Goal: Information Seeking & Learning: Learn about a topic

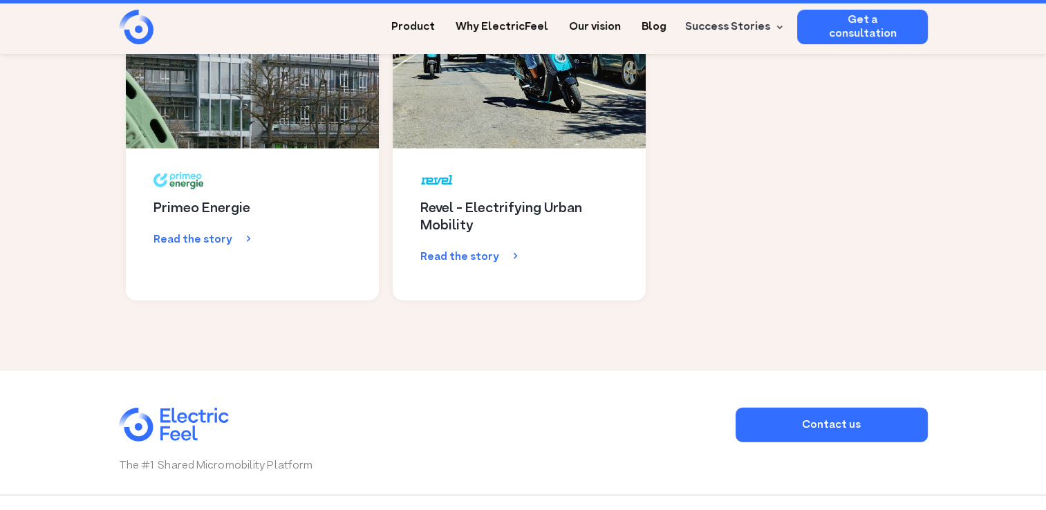
scroll to position [3141, 0]
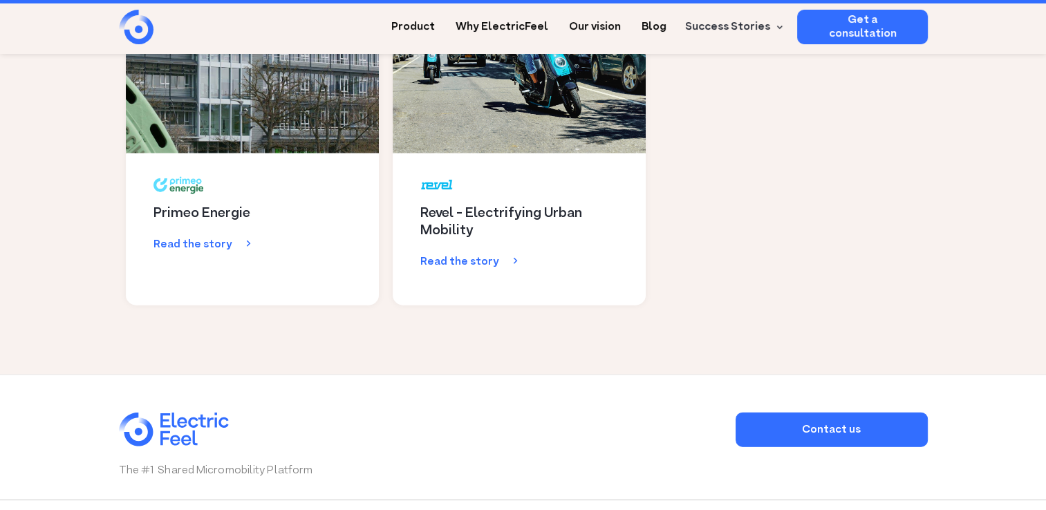
click at [254, 187] on div "Primeo Energie Read the story" at bounding box center [252, 325] width 253 height 342
click at [203, 238] on div "Read the story" at bounding box center [200, 245] width 93 height 14
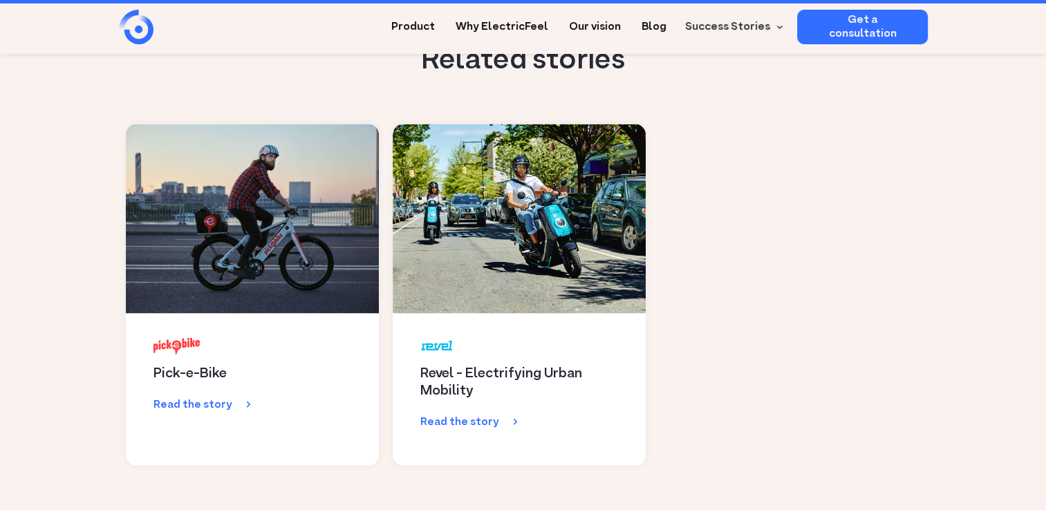
scroll to position [2835, 0]
